Goal: Information Seeking & Learning: Learn about a topic

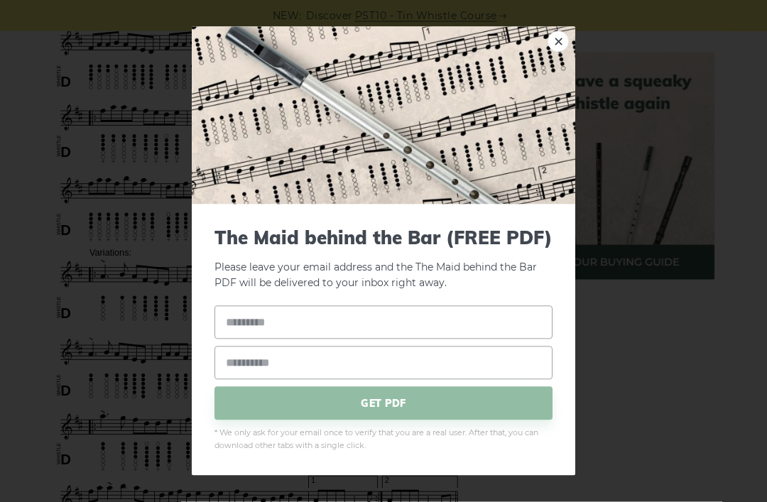
scroll to position [620, 0]
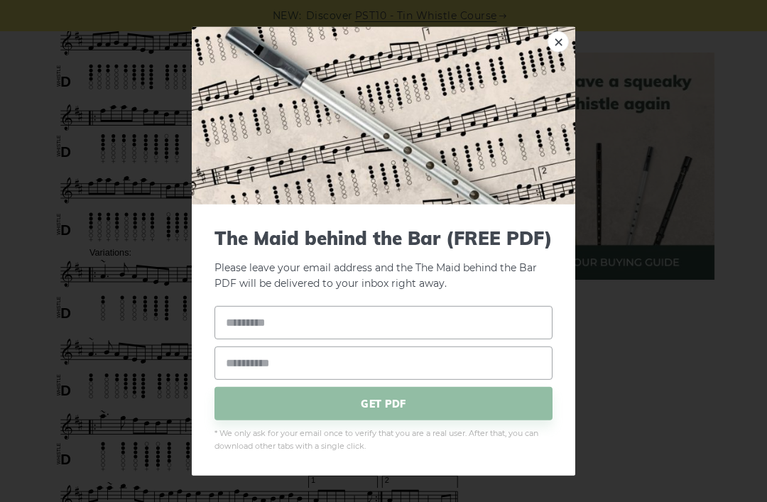
click at [146, 340] on div "× The Maid behind the Bar (FREE PDF) Please leave your email address and the Th…" at bounding box center [383, 251] width 767 height 502
click at [136, 333] on div "× The Maid behind the Bar (FREE PDF) Please leave your email address and the Th…" at bounding box center [383, 251] width 767 height 502
click at [133, 334] on div "× The Maid behind the Bar (FREE PDF) Please leave your email address and the Th…" at bounding box center [383, 251] width 767 height 502
click at [136, 323] on div "× The Maid behind the Bar (FREE PDF) Please leave your email address and the Th…" at bounding box center [383, 251] width 767 height 502
click at [555, 52] on link "×" at bounding box center [558, 41] width 21 height 21
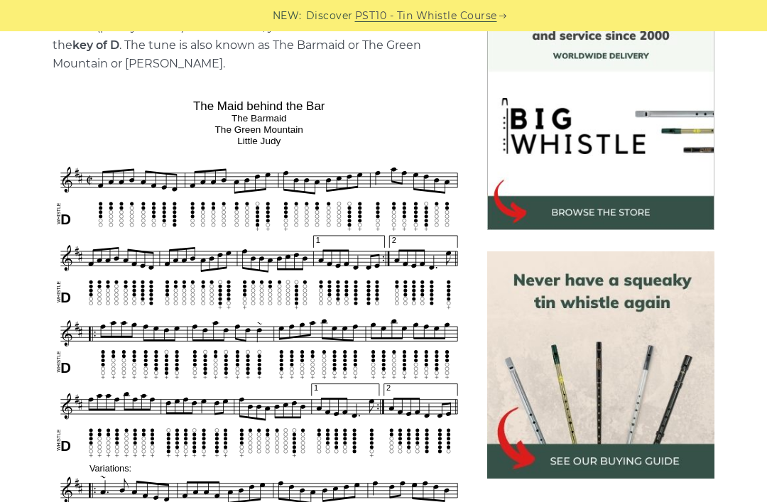
scroll to position [401, 0]
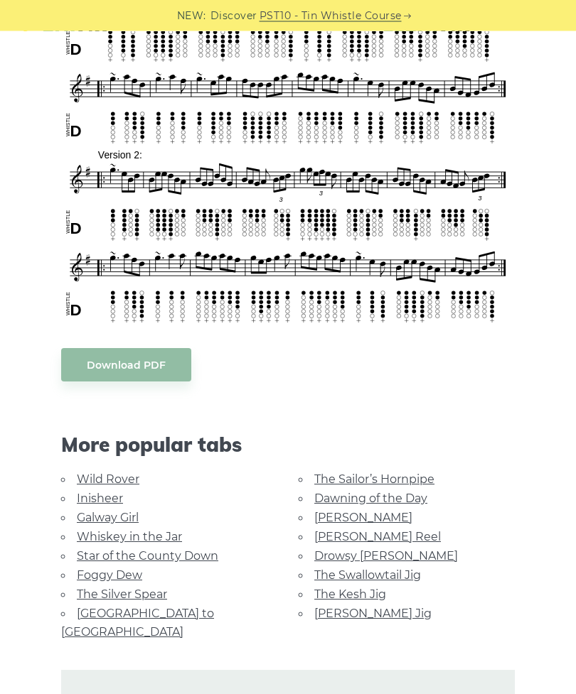
scroll to position [460, 0]
click at [80, 476] on link "Wild Rover" at bounding box center [108, 480] width 63 height 14
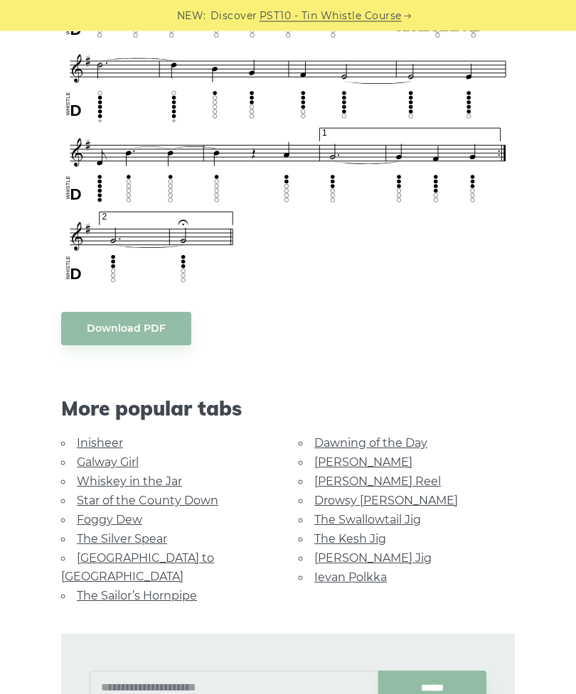
scroll to position [964, 0]
click at [316, 558] on link "[PERSON_NAME] Jig" at bounding box center [372, 558] width 117 height 14
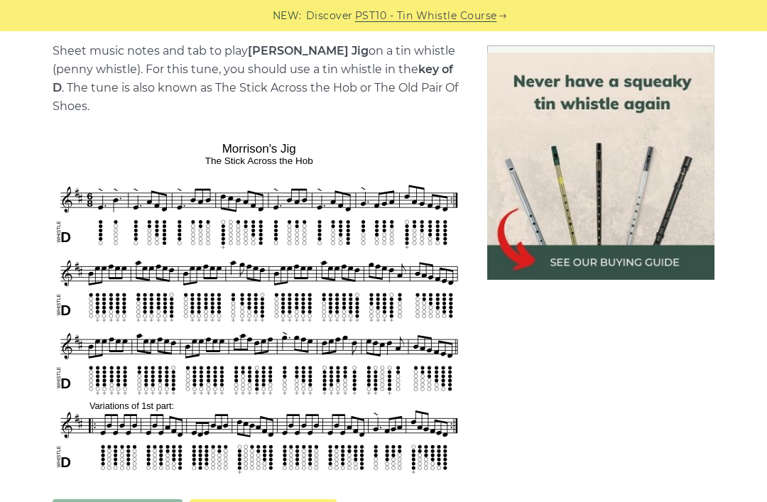
scroll to position [362, 0]
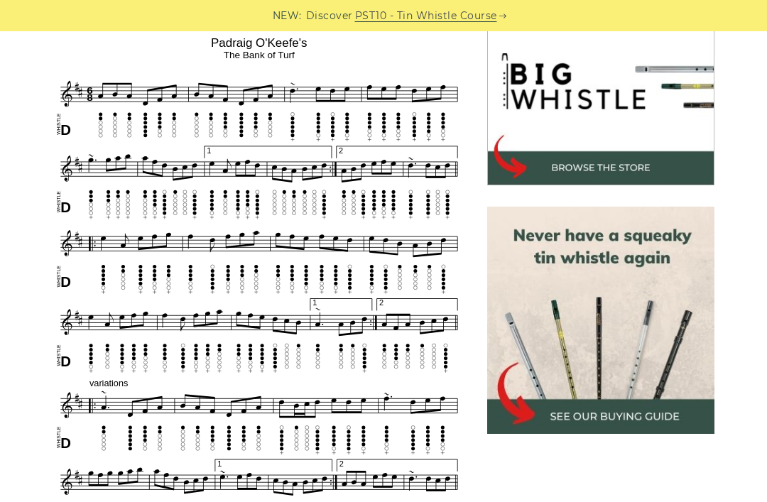
scroll to position [450, 0]
